Goal: Transaction & Acquisition: Book appointment/travel/reservation

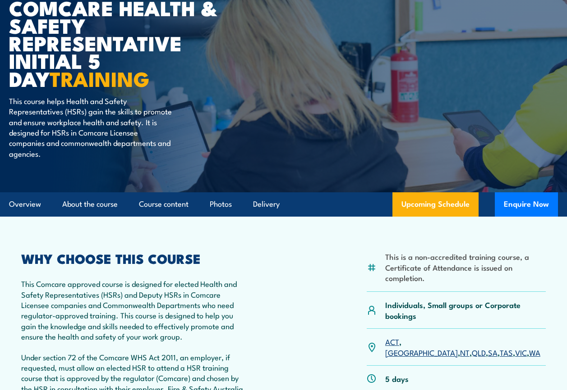
scroll to position [180, 0]
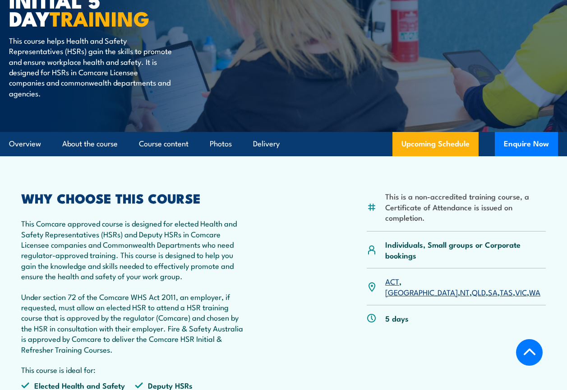
click at [515, 287] on link "VIC" at bounding box center [521, 292] width 12 height 11
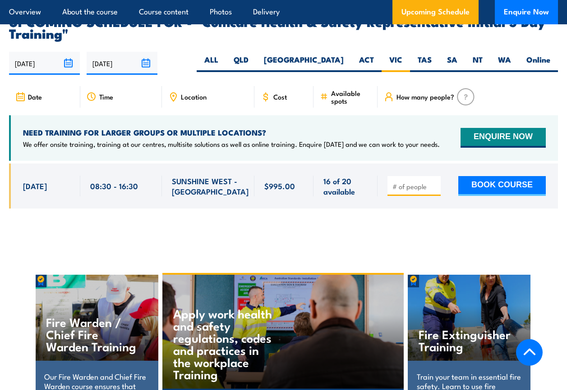
scroll to position [1553, 0]
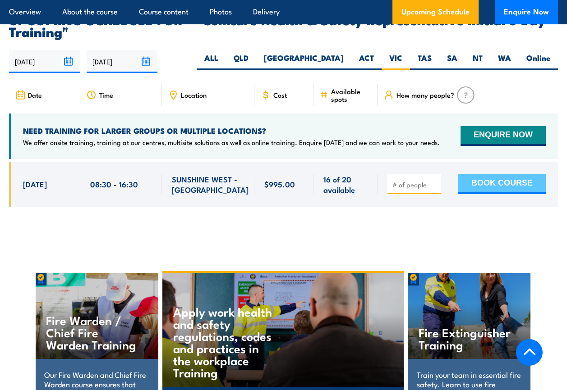
click at [474, 174] on button "BOOK COURSE" at bounding box center [501, 184] width 87 height 20
type input "1"
click at [433, 180] on input "1" at bounding box center [414, 184] width 45 height 9
click at [480, 174] on button "BOOK COURSE" at bounding box center [501, 184] width 87 height 20
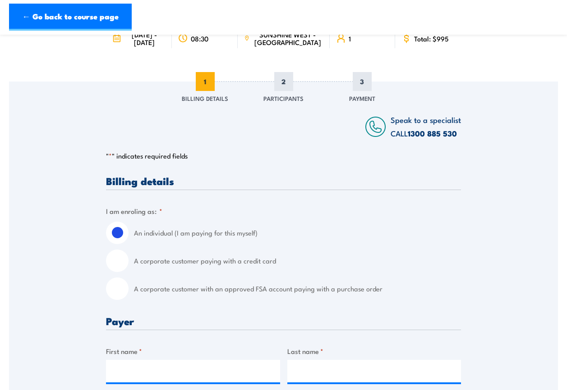
scroll to position [90, 0]
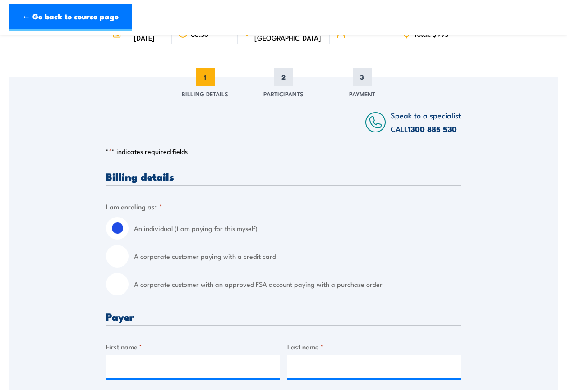
click at [119, 289] on input "A corporate customer with an approved FSA account paying with a purchase order" at bounding box center [117, 284] width 23 height 23
radio input "true"
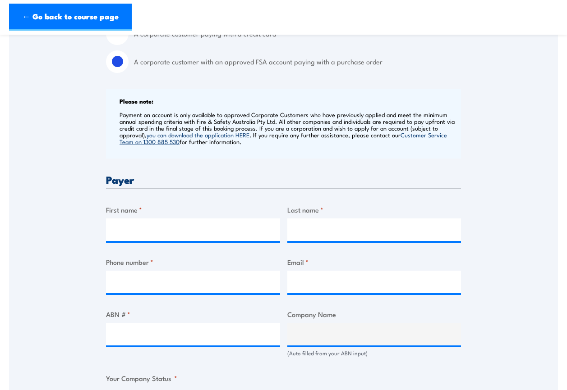
scroll to position [316, 0]
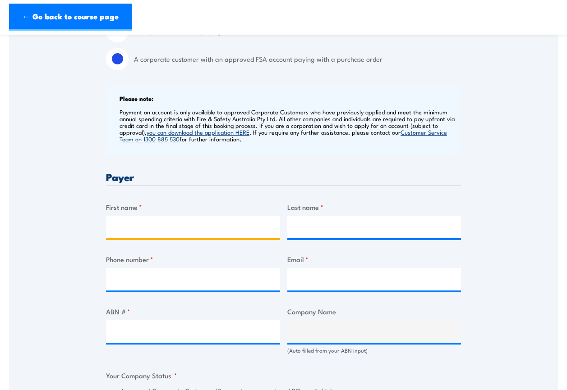
click at [120, 237] on input "First name *" at bounding box center [193, 227] width 174 height 23
type input "John"
type input "Alzamora"
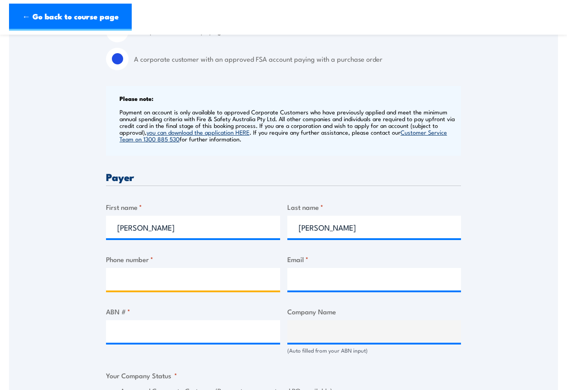
type input "0393891911"
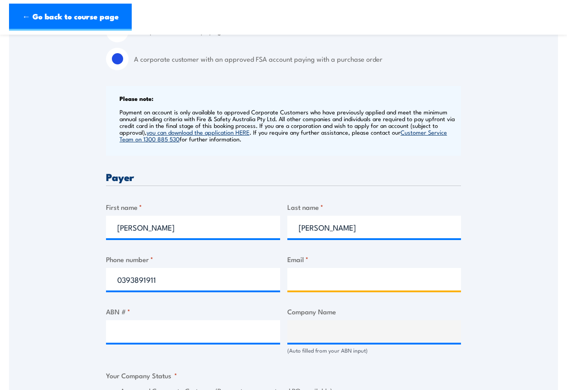
type input "Juan.Alzamora@cslbehring.com.au"
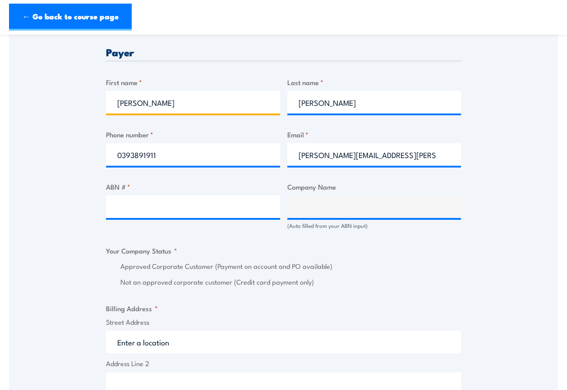
scroll to position [451, 0]
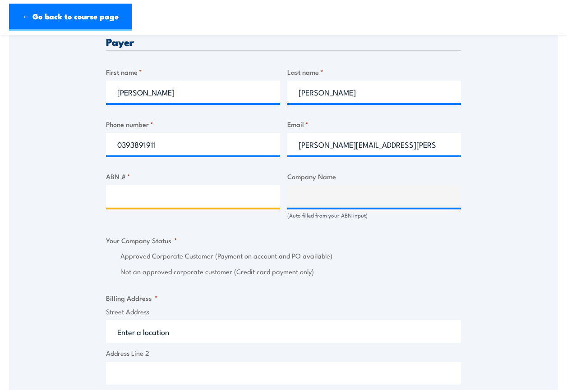
click at [129, 203] on input "ABN # *" at bounding box center [193, 196] width 174 height 23
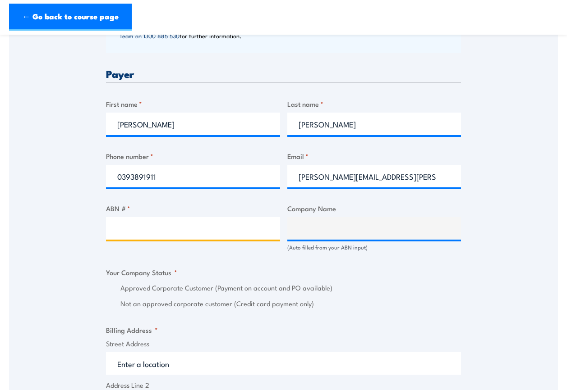
scroll to position [406, 0]
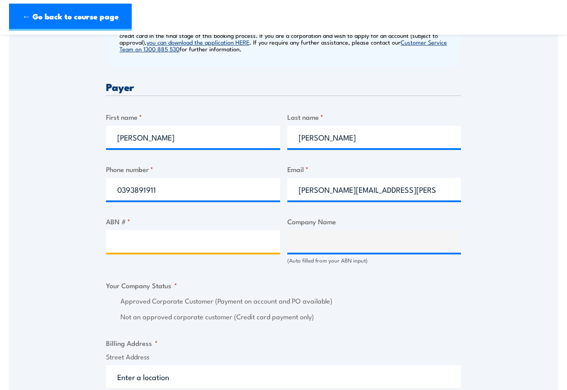
click at [122, 250] on input "ABN # *" at bounding box center [193, 241] width 174 height 23
click at [121, 248] on input "ABN # *" at bounding box center [193, 241] width 174 height 23
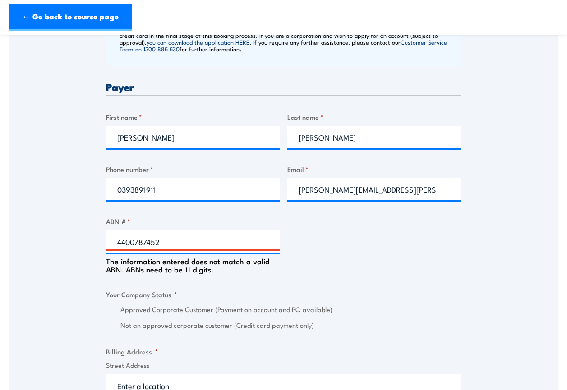
click at [313, 245] on div "Billing details I am enroling as: * An individual (I am paying for this myself)…" at bounding box center [283, 319] width 355 height 926
click at [178, 253] on input "4400787452" at bounding box center [193, 241] width 174 height 23
type input "4"
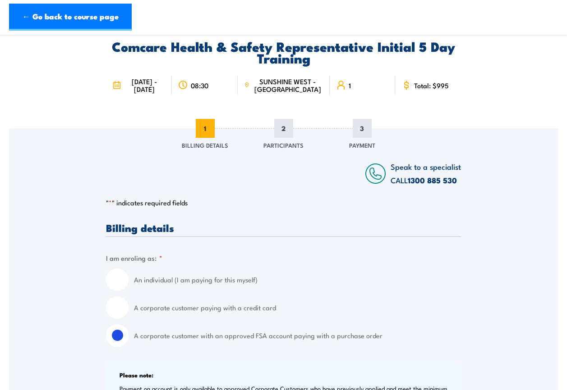
scroll to position [135, 0]
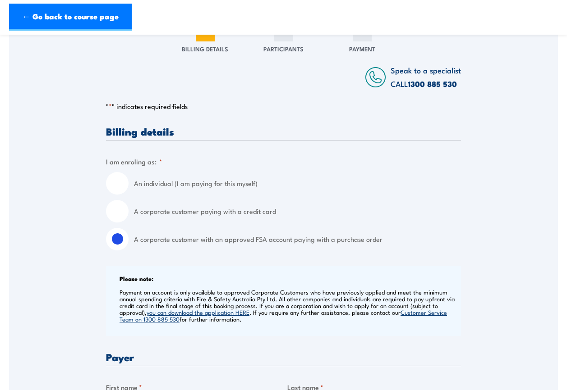
click at [122, 219] on input "A corporate customer paying with a credit card" at bounding box center [117, 211] width 23 height 23
radio input "true"
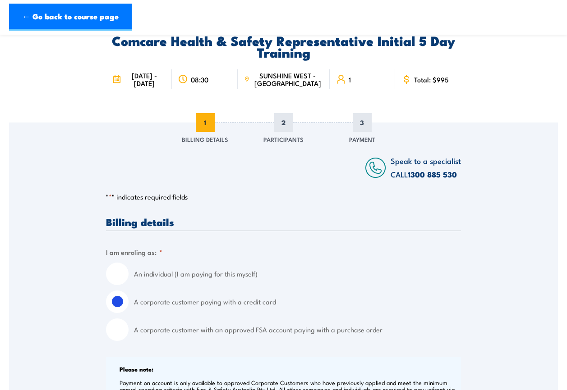
scroll to position [0, 0]
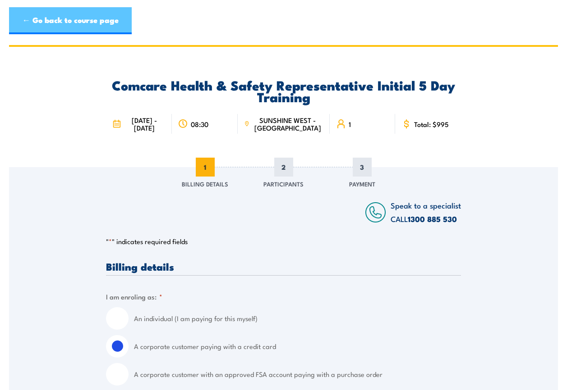
click at [58, 21] on link "← Go back to course page" at bounding box center [70, 20] width 123 height 27
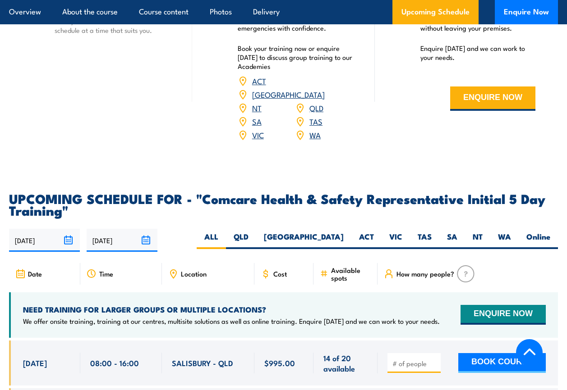
scroll to position [1373, 0]
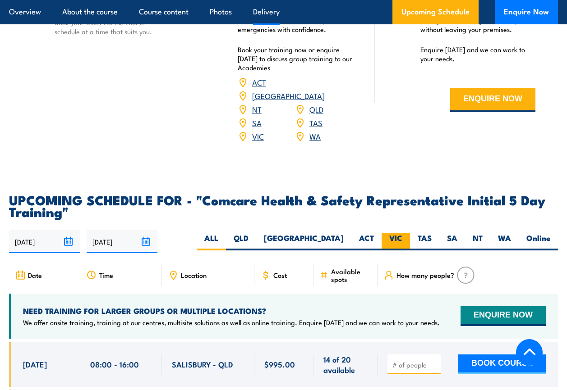
click at [393, 233] on label "VIC" at bounding box center [395, 242] width 28 height 18
click at [402, 233] on input "VIC" at bounding box center [405, 236] width 6 height 6
radio input "true"
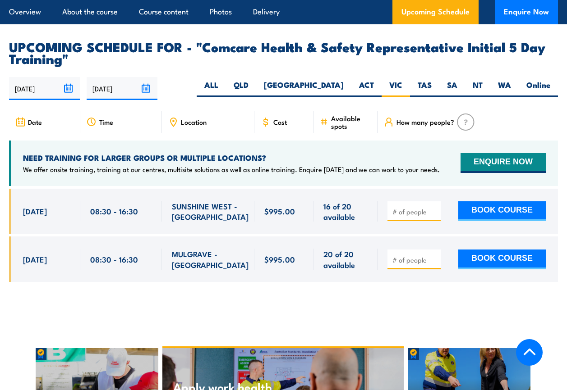
scroll to position [1553, 0]
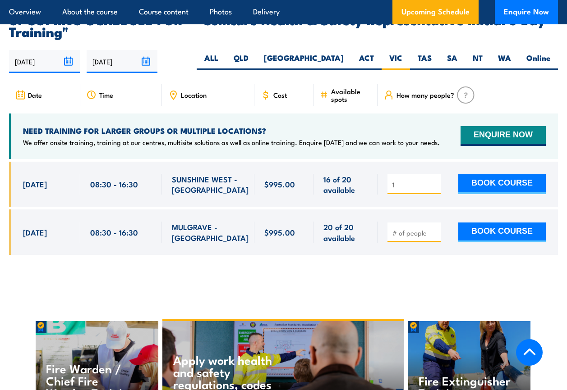
type input "1"
click at [433, 180] on input "1" at bounding box center [414, 184] width 45 height 9
click at [473, 174] on button "BOOK COURSE" at bounding box center [501, 184] width 87 height 20
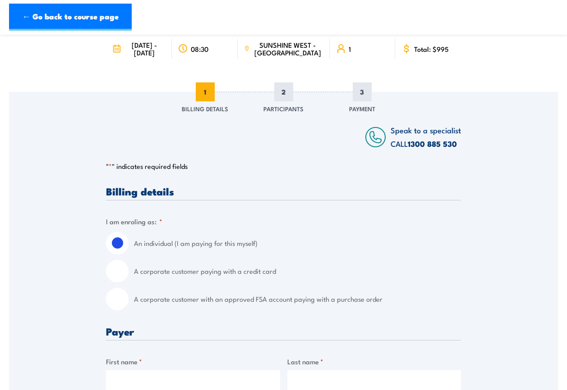
scroll to position [90, 0]
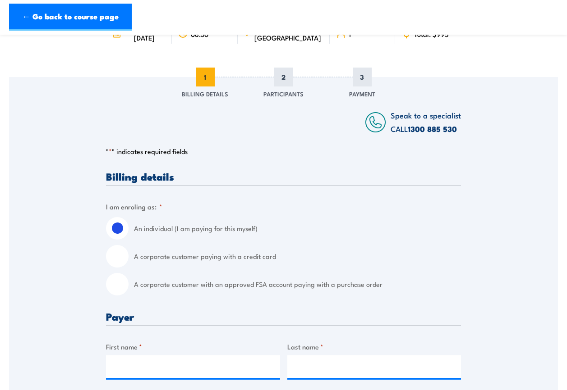
click at [120, 295] on input "A corporate customer with an approved FSA account paying with a purchase order" at bounding box center [117, 284] width 23 height 23
radio input "true"
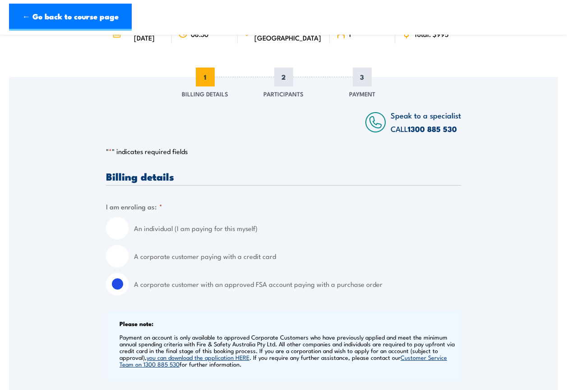
click at [117, 295] on input "A corporate customer with an approved FSA account paying with a purchase order" at bounding box center [117, 284] width 23 height 23
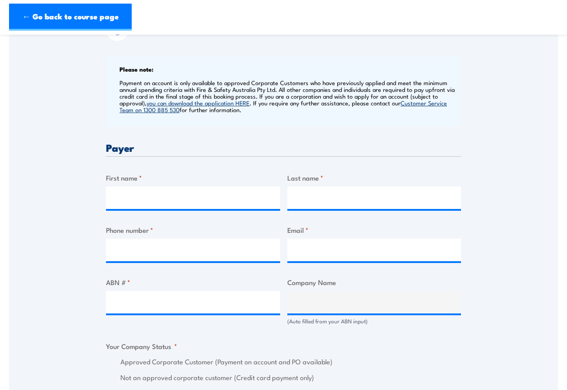
scroll to position [361, 0]
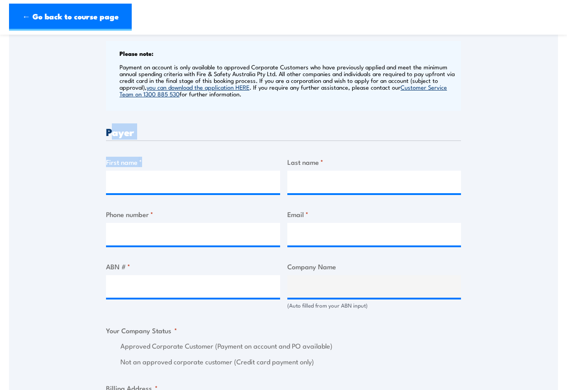
drag, startPoint x: 103, startPoint y: 175, endPoint x: 105, endPoint y: 155, distance: 20.4
click at [105, 155] on div "Speak to a specialist CALL [PHONE_NUMBER] CALL [PHONE_NUMBER] " * " indicates r…" at bounding box center [283, 315] width 549 height 1016
click at [94, 139] on div "Speak to a specialist CALL [PHONE_NUMBER] CALL [PHONE_NUMBER] " * " indicates r…" at bounding box center [283, 315] width 549 height 1016
click at [367, 290] on div "Speak to a specialist CALL [PHONE_NUMBER] CALL [PHONE_NUMBER] " * " indicates r…" at bounding box center [283, 315] width 549 height 1016
copy div "Payer First name * Last name * Phone number * Email * ABN # * Company Name"
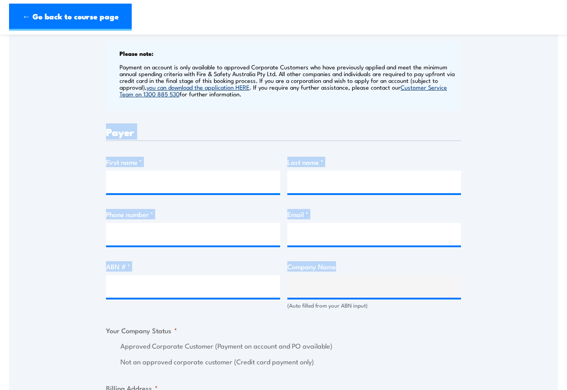
click at [198, 268] on div "Billing details I am enroling as: * An individual (I am paying for this myself)…" at bounding box center [283, 360] width 355 height 918
copy div "Payer First name * Last name * Phone number * Email * ABN # * Company Name"
